Goal: Task Accomplishment & Management: Manage account settings

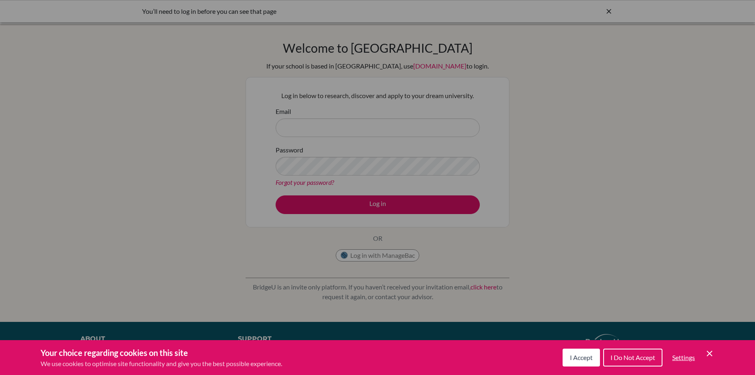
click at [577, 357] on span "I Accept" at bounding box center [581, 358] width 23 height 8
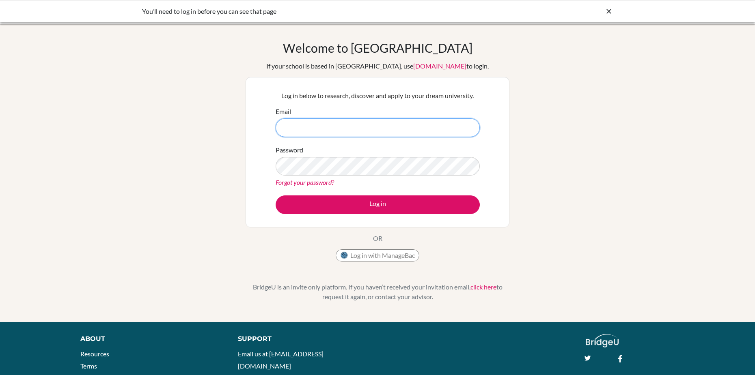
click at [369, 124] on input "Email" at bounding box center [378, 128] width 204 height 19
type input "[EMAIL_ADDRESS][DOMAIN_NAME]"
click at [303, 185] on link "Forgot your password?" at bounding box center [305, 183] width 58 height 8
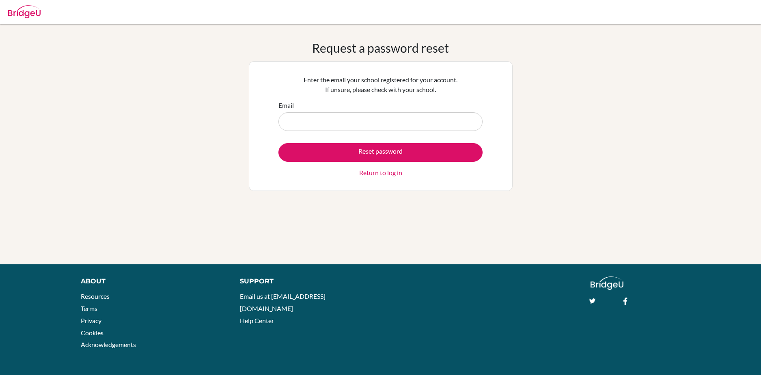
click at [345, 121] on input "Email" at bounding box center [380, 121] width 204 height 19
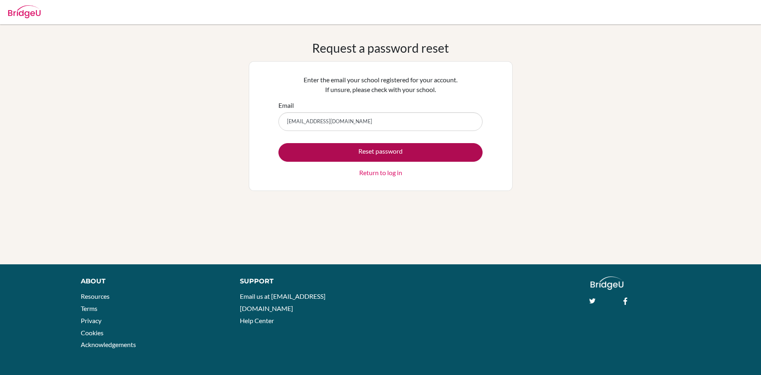
type input "[EMAIL_ADDRESS][DOMAIN_NAME]"
click at [360, 150] on button "Reset password" at bounding box center [380, 152] width 204 height 19
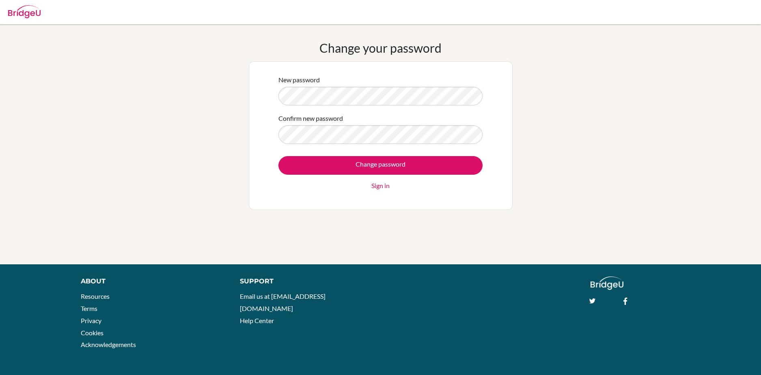
click at [607, 107] on div "Change your password New password Confirm new password Change password Sign in" at bounding box center [380, 145] width 761 height 208
click at [362, 148] on form "New password Confirm new password Change password Sign in" at bounding box center [380, 133] width 204 height 116
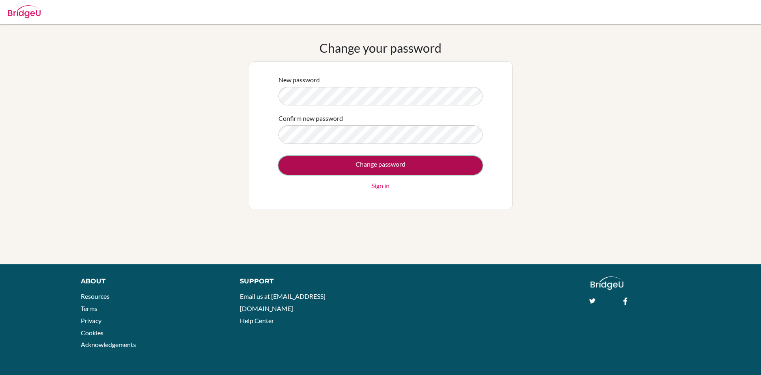
click at [446, 163] on input "Change password" at bounding box center [380, 165] width 204 height 19
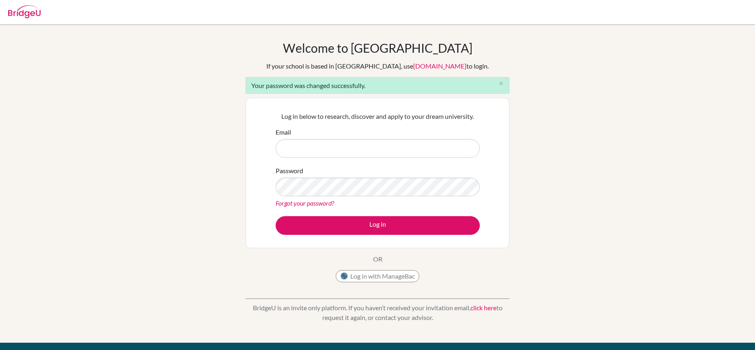
click at [332, 154] on input "Email" at bounding box center [378, 148] width 204 height 19
type input "[EMAIL_ADDRESS][DOMAIN_NAME]"
click at [276, 216] on button "Log in" at bounding box center [378, 225] width 204 height 19
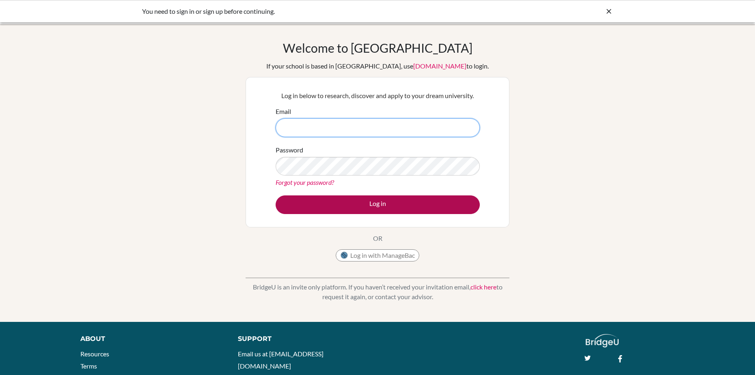
type input "[EMAIL_ADDRESS][DOMAIN_NAME]"
click at [389, 200] on button "Log in" at bounding box center [378, 205] width 204 height 19
